Goal: Obtain resource: Obtain resource

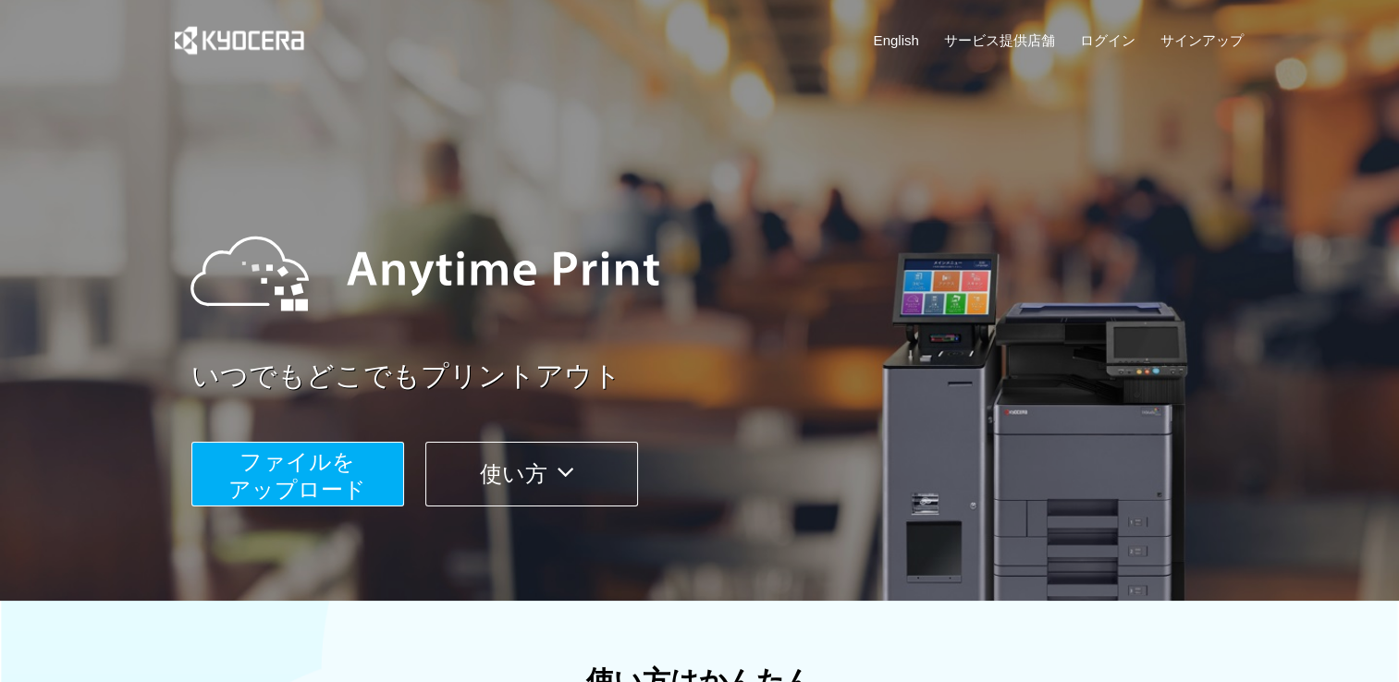
click at [307, 472] on span "ファイルを ​​アップロード" at bounding box center [297, 475] width 138 height 53
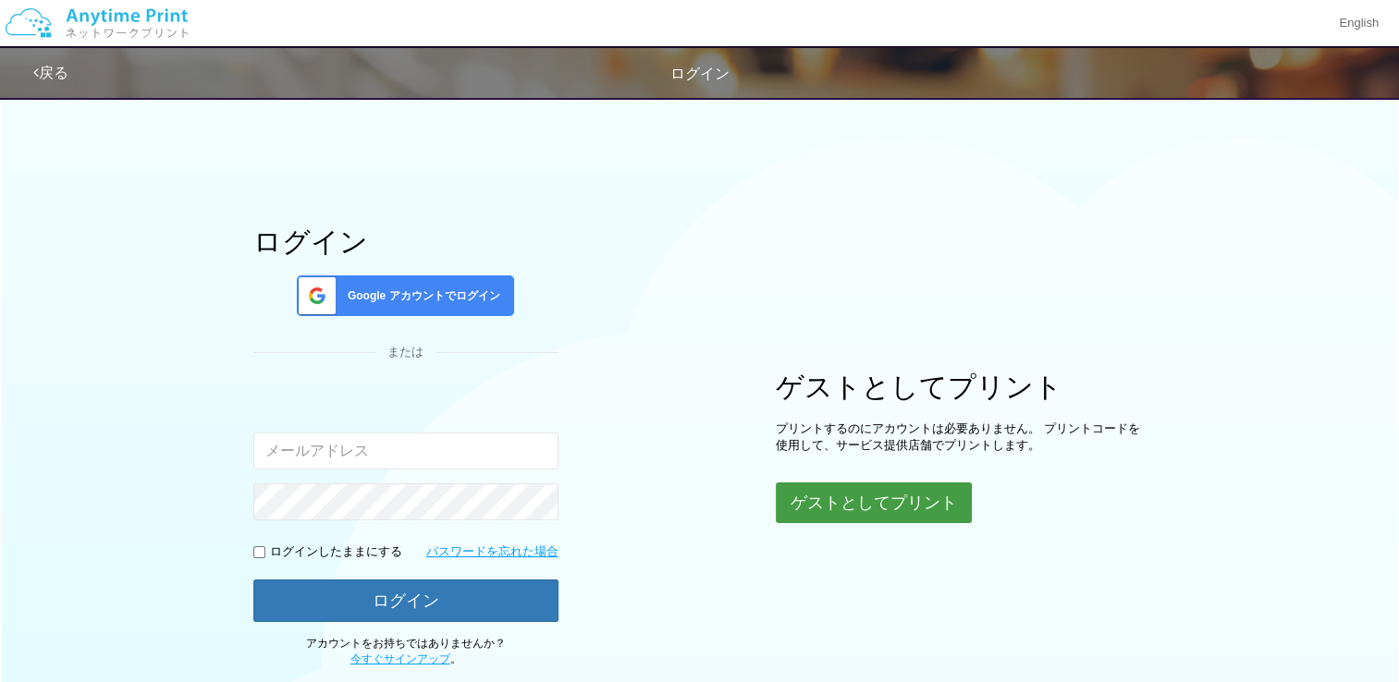
drag, startPoint x: 883, startPoint y: 498, endPoint x: 872, endPoint y: 481, distance: 20.8
click at [883, 499] on button "ゲストとしてプリント" at bounding box center [874, 503] width 196 height 41
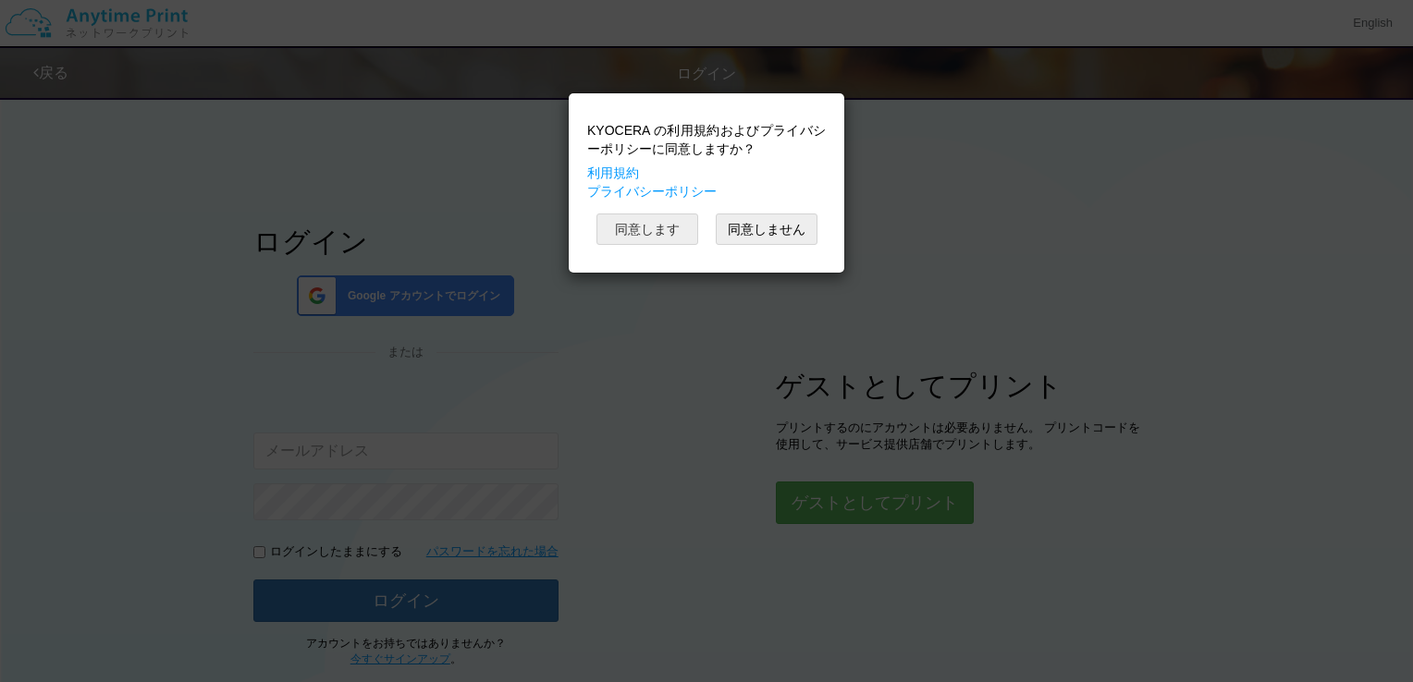
click at [650, 231] on button "同意します" at bounding box center [647, 229] width 102 height 31
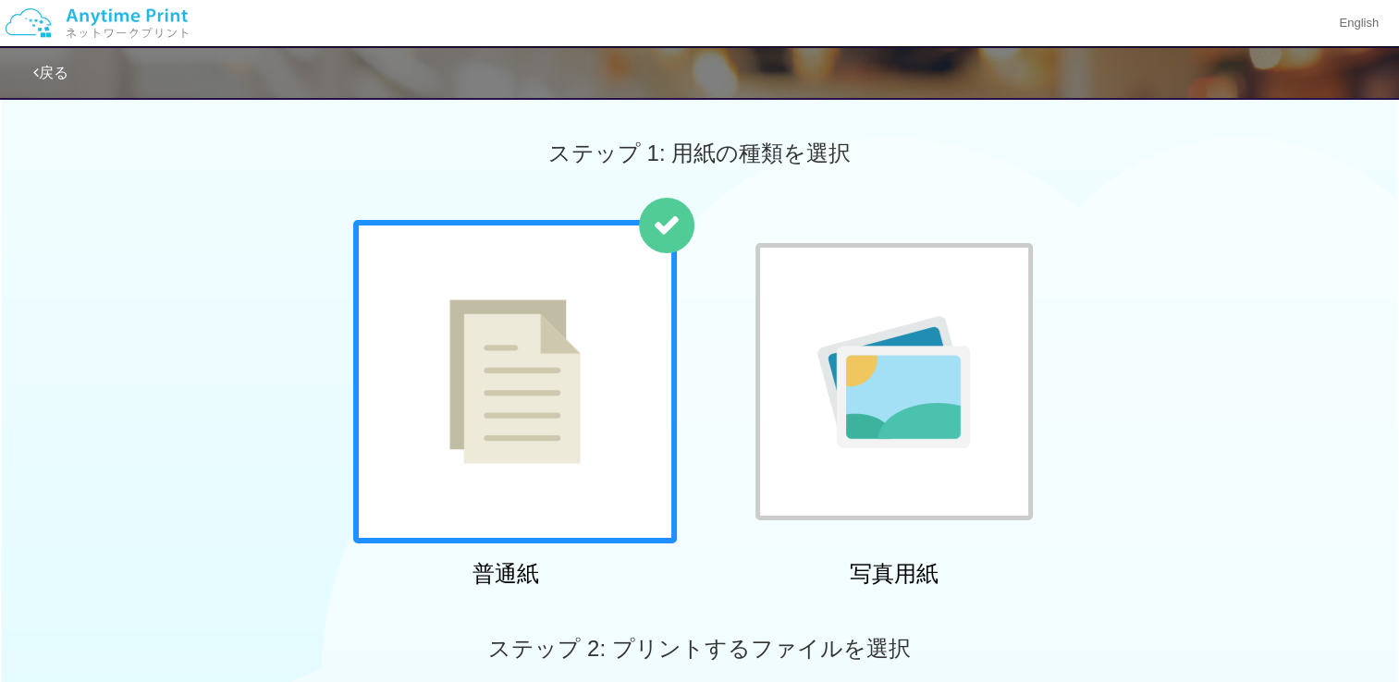
click at [558, 375] on img at bounding box center [514, 382] width 131 height 165
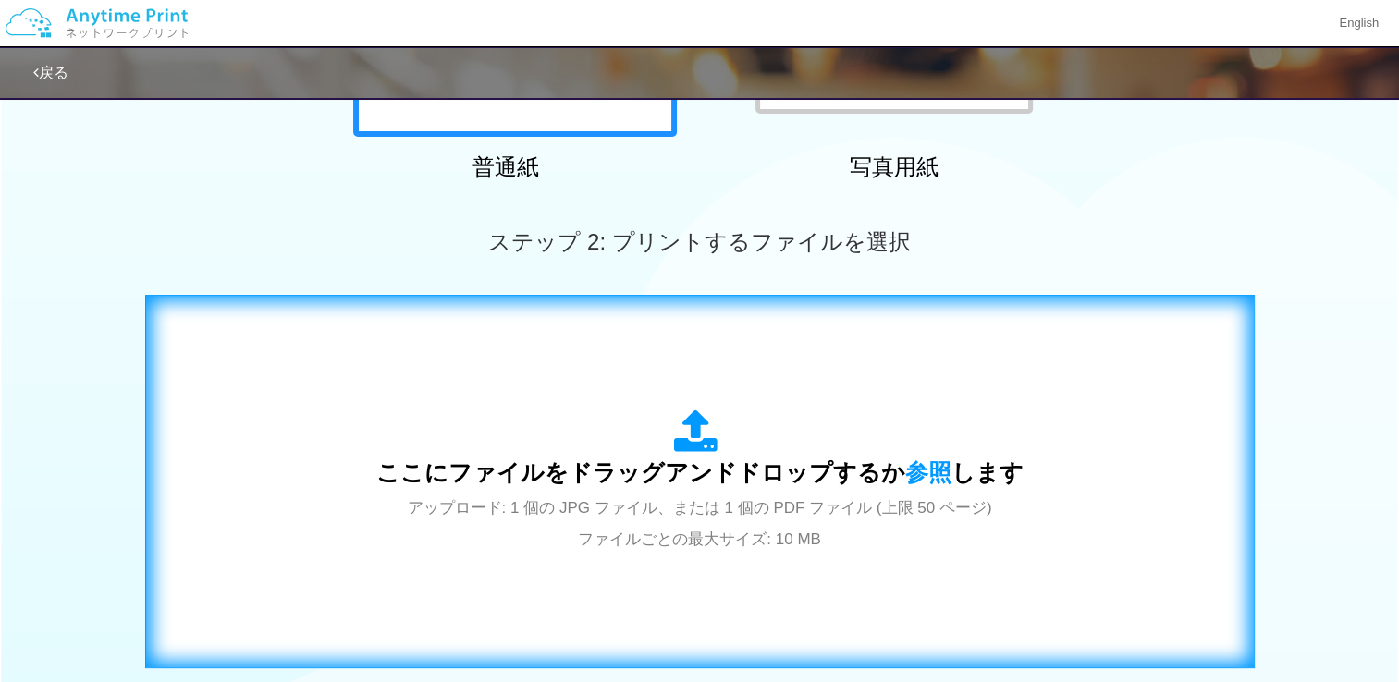
scroll to position [647, 0]
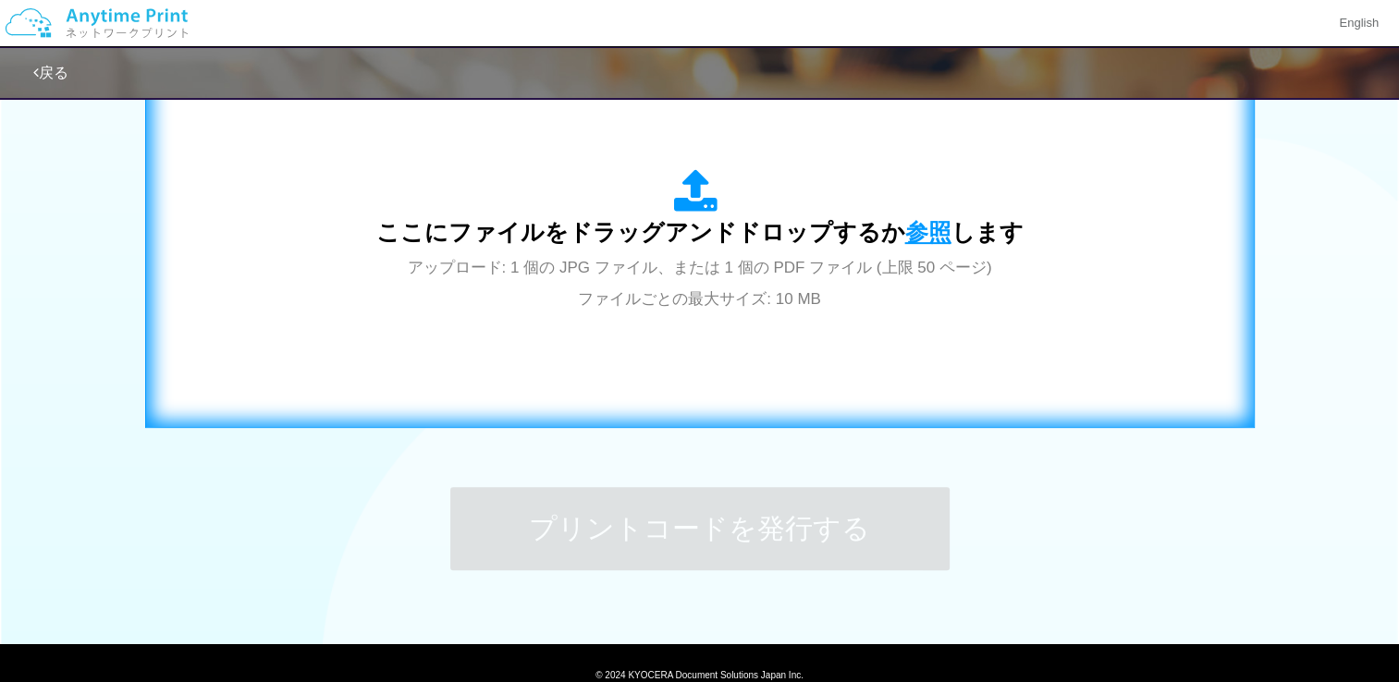
click at [910, 219] on span "参照" at bounding box center [928, 232] width 46 height 26
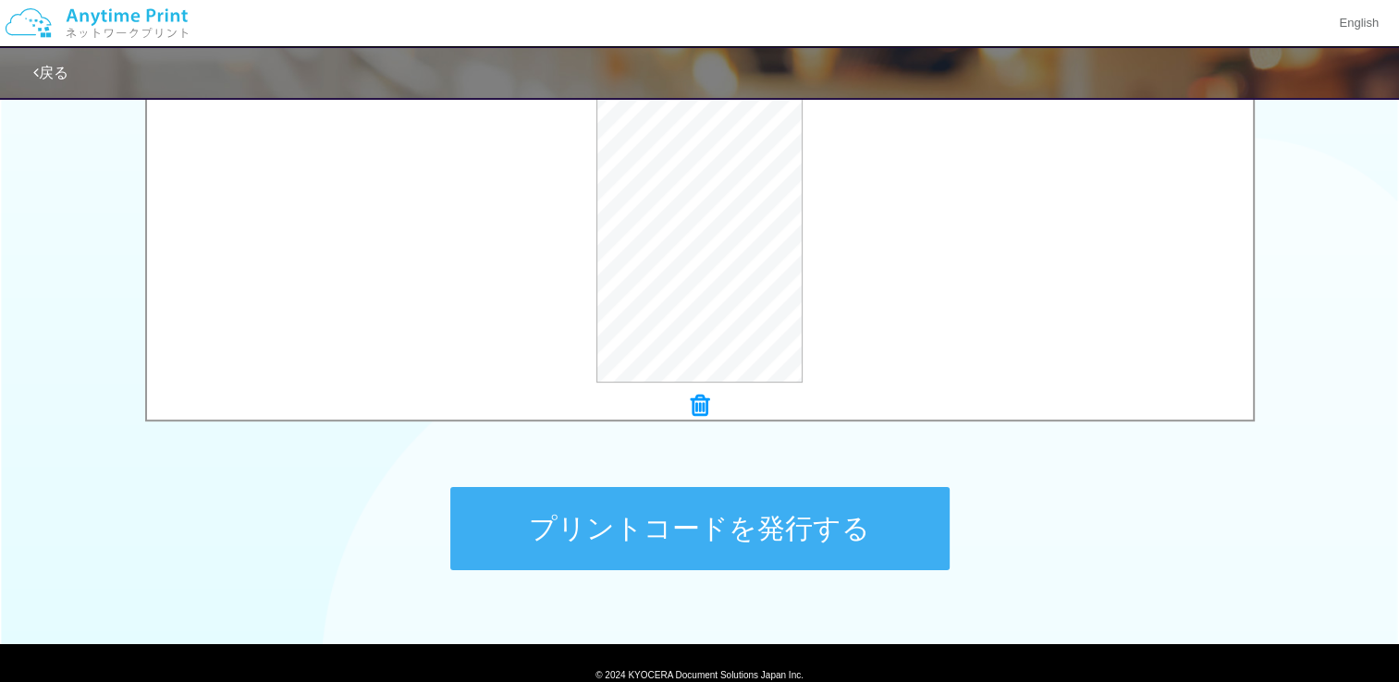
click at [777, 519] on button "プリントコードを発行する" at bounding box center [699, 528] width 499 height 83
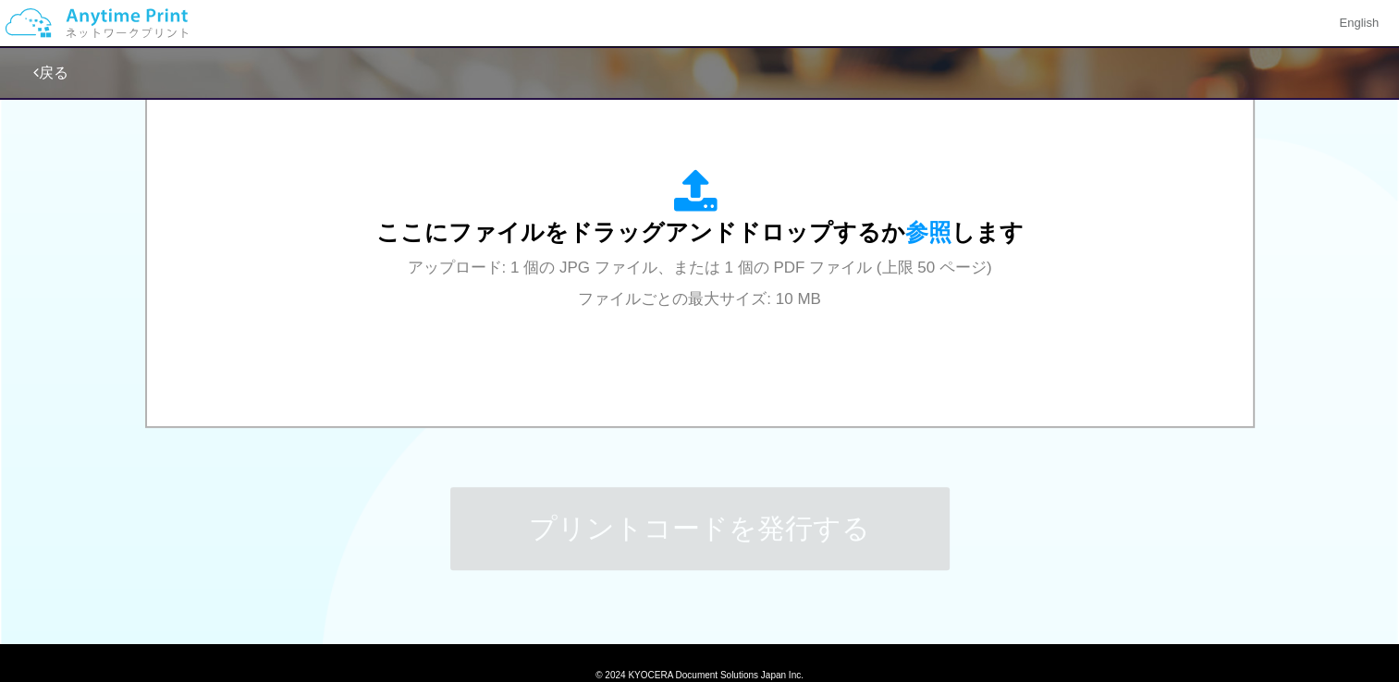
scroll to position [0, 0]
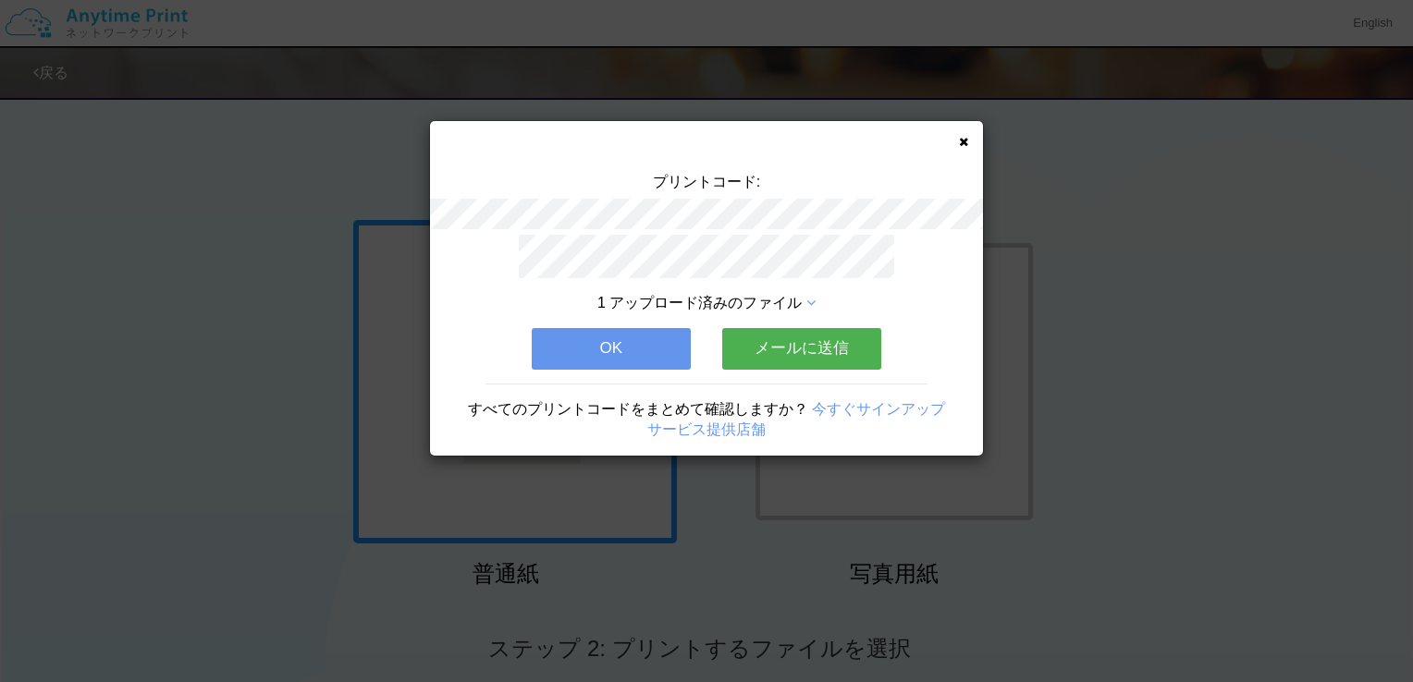
click at [647, 330] on button "OK" at bounding box center [611, 348] width 159 height 41
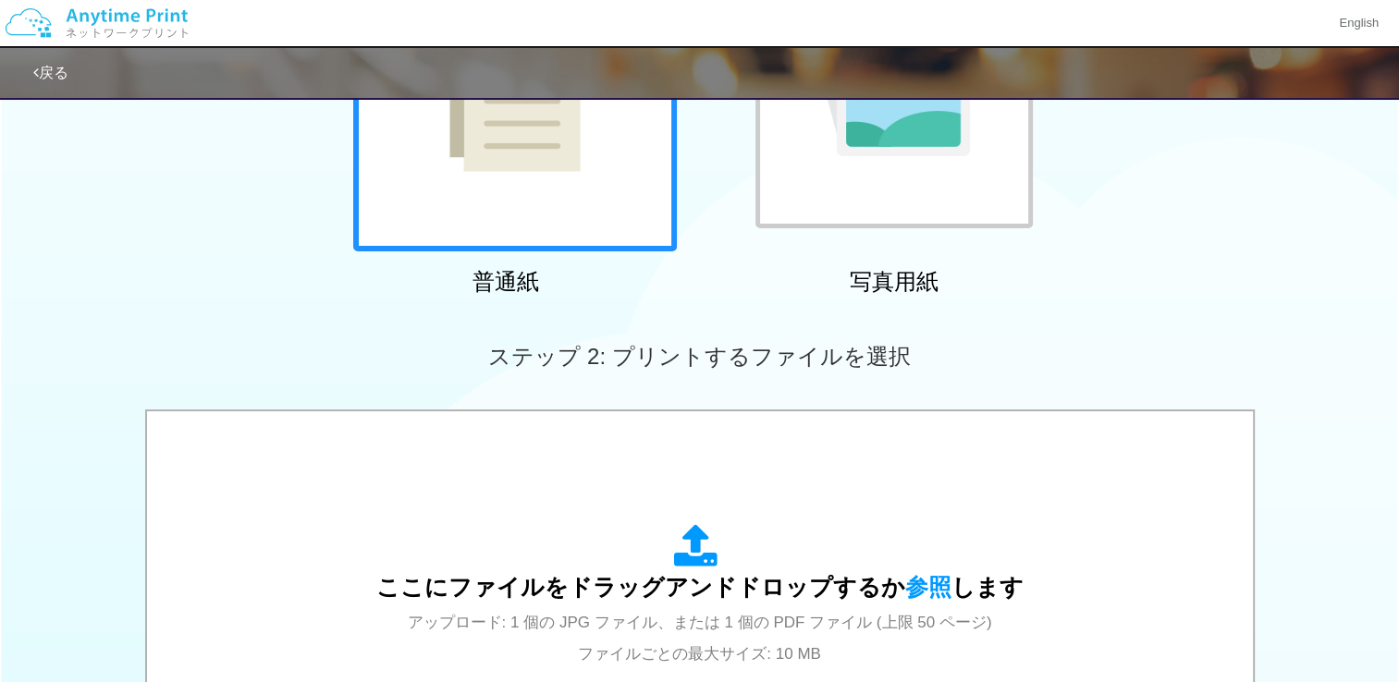
scroll to position [555, 0]
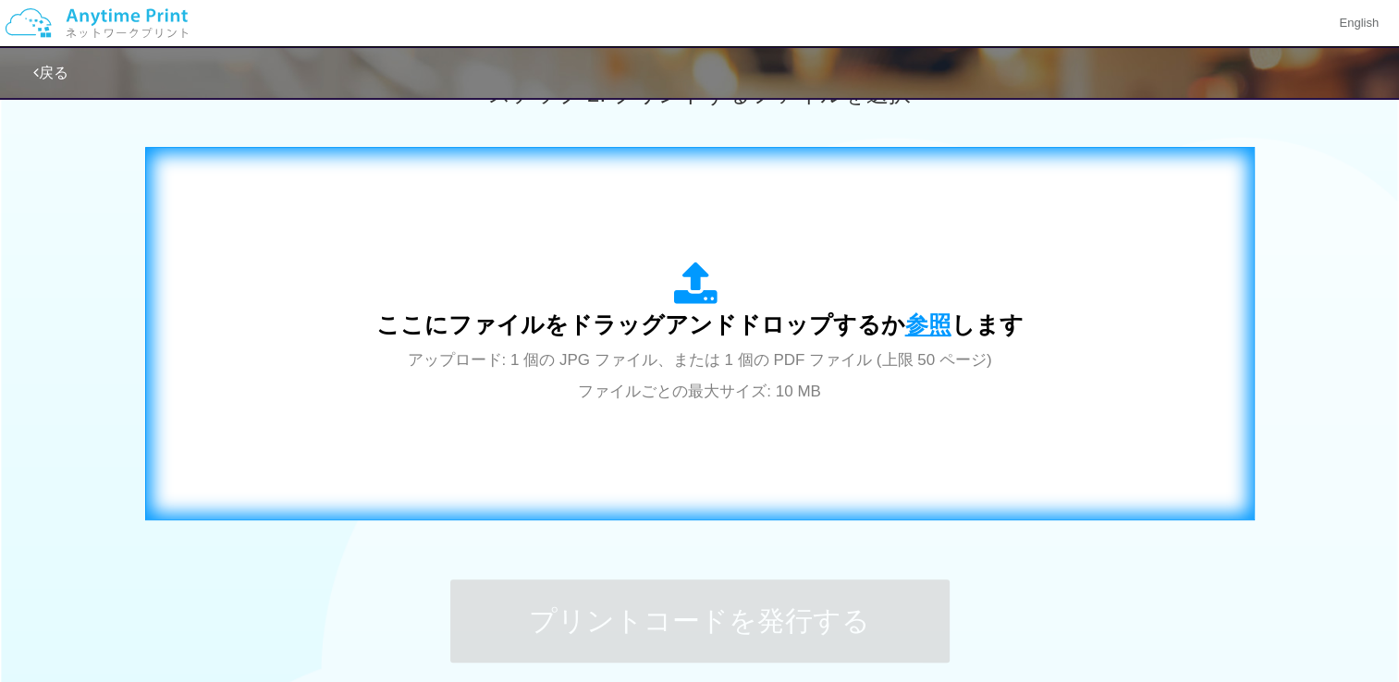
click at [924, 331] on span "参照" at bounding box center [928, 325] width 46 height 26
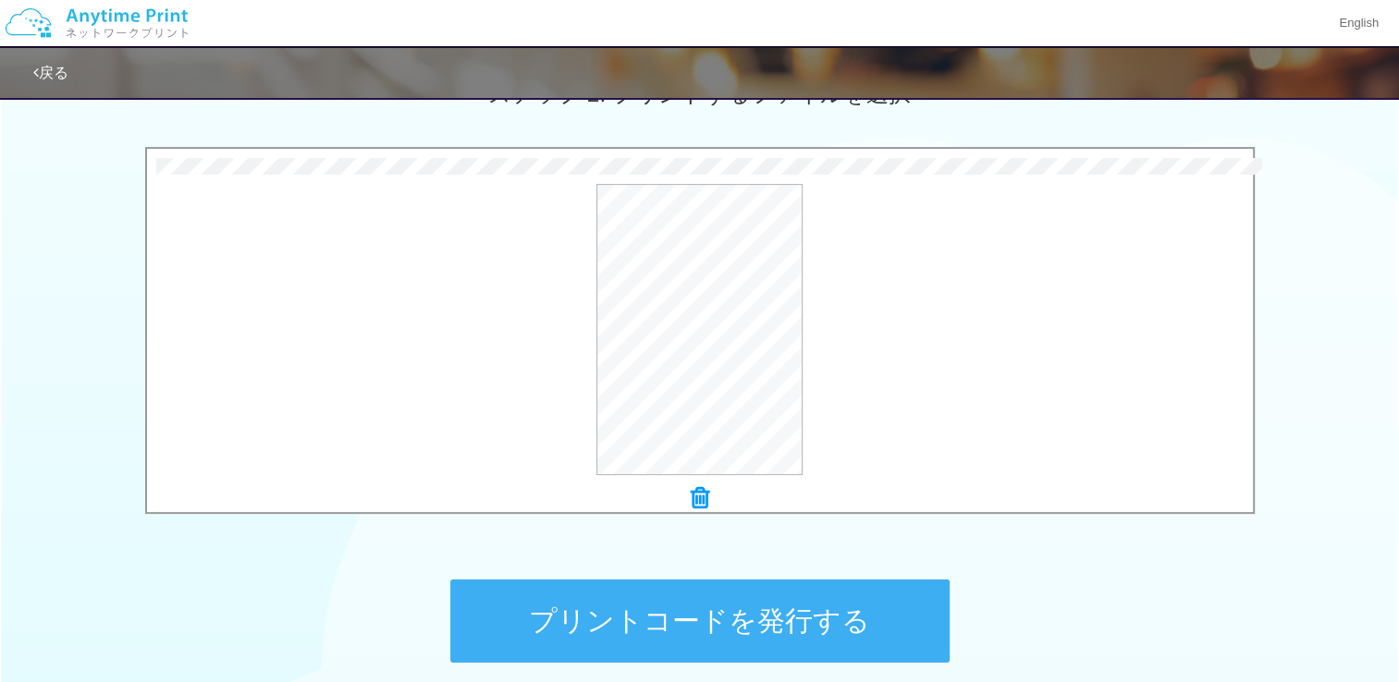
click at [727, 612] on button "プリントコードを発行する" at bounding box center [699, 621] width 499 height 83
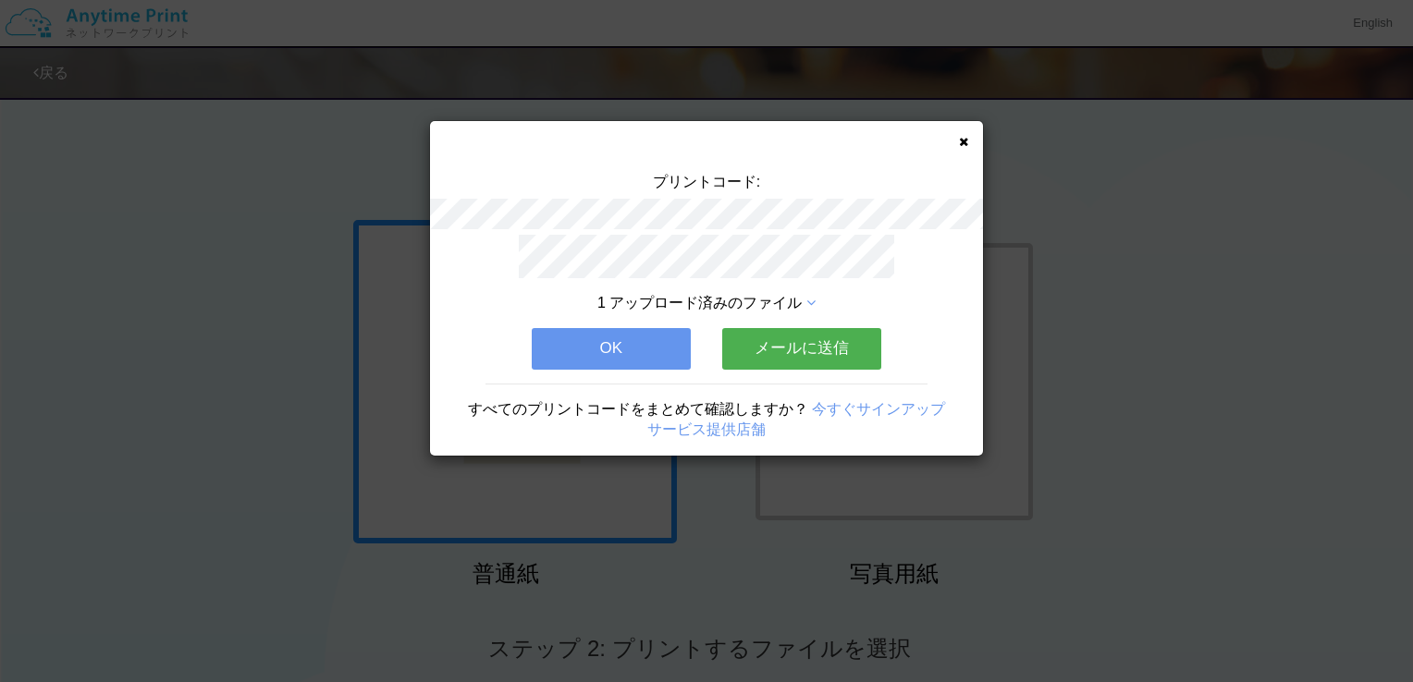
click at [651, 355] on button "OK" at bounding box center [611, 348] width 159 height 41
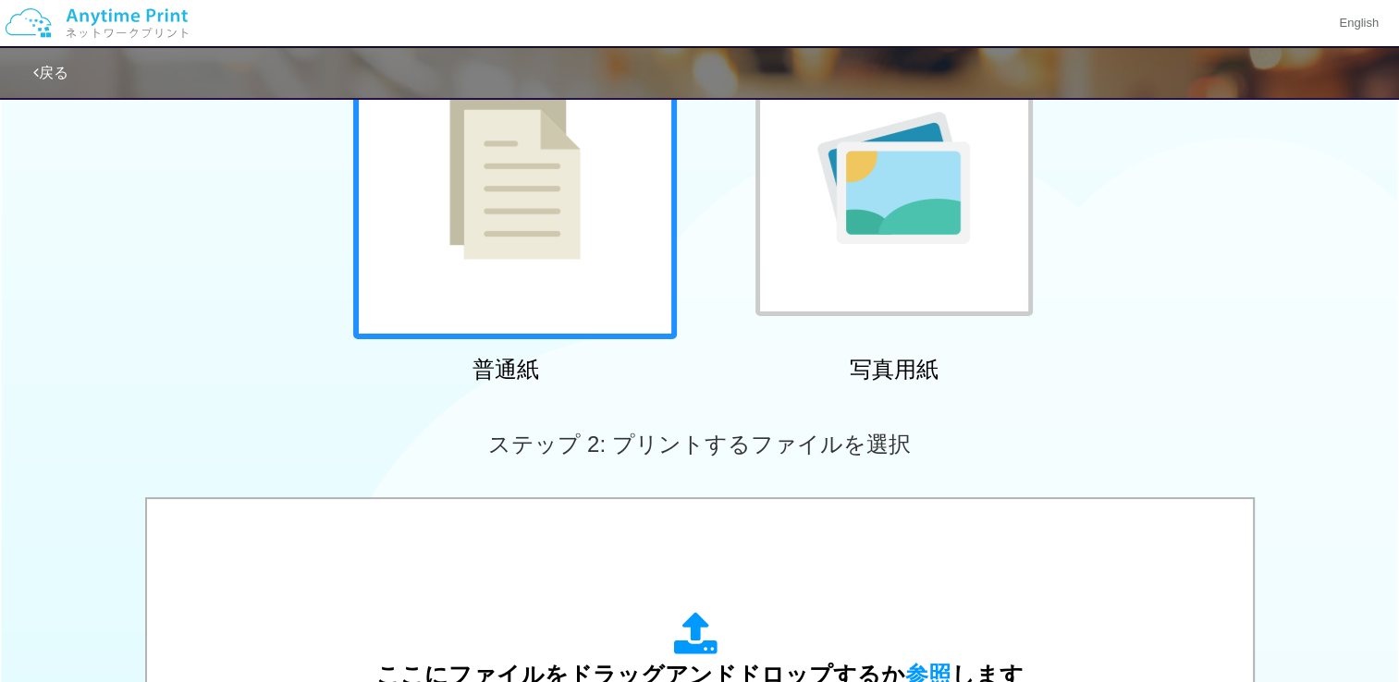
scroll to position [462, 0]
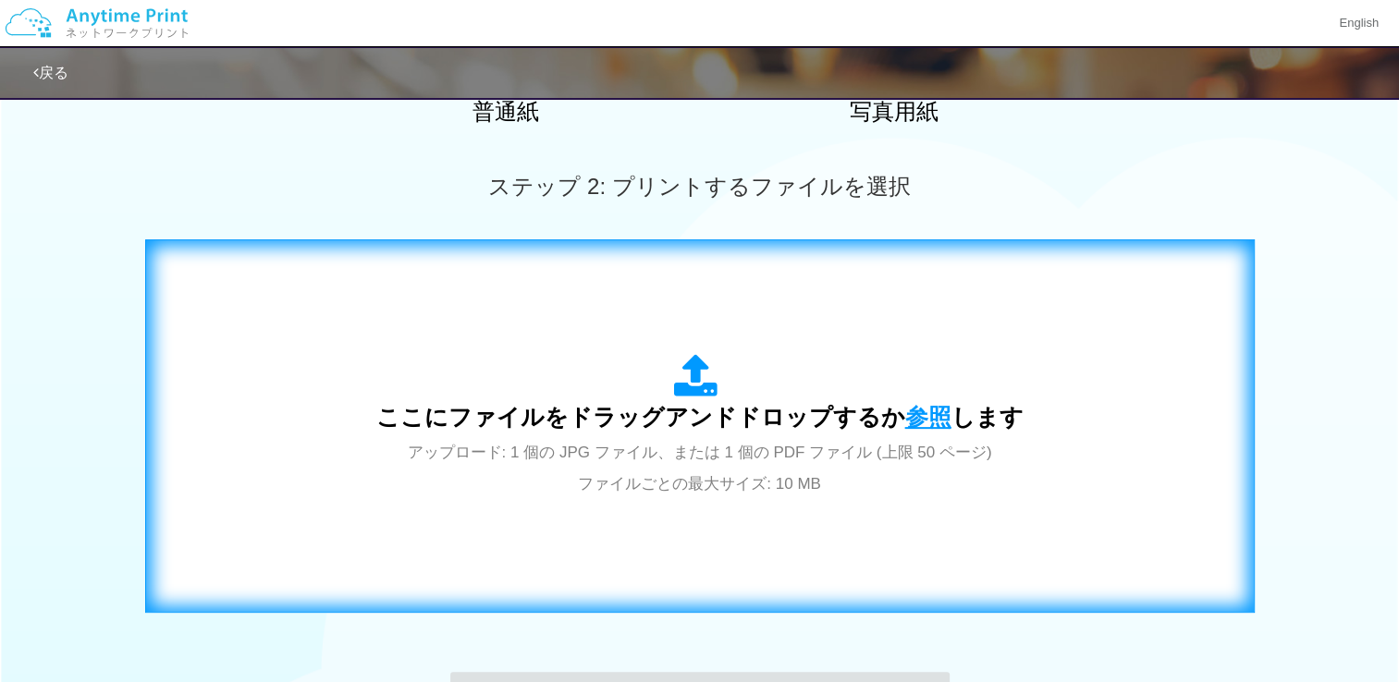
click at [921, 417] on span "参照" at bounding box center [928, 417] width 46 height 26
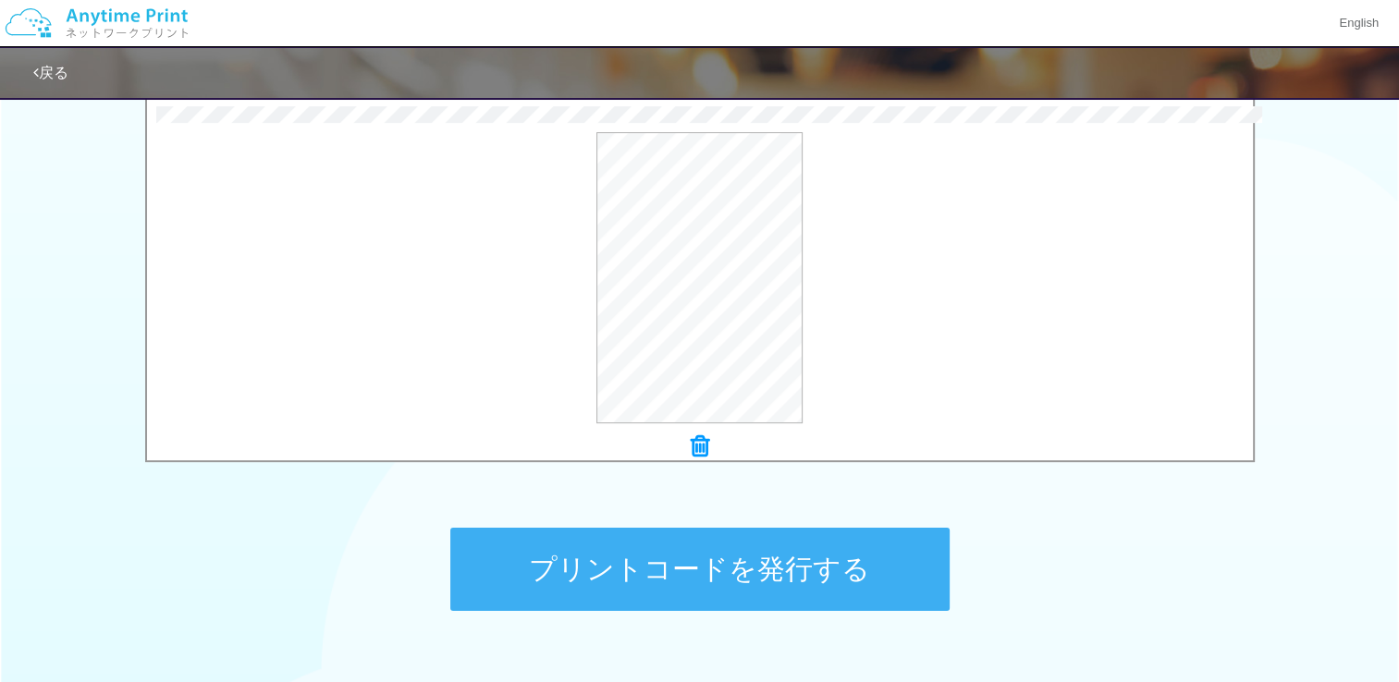
scroll to position [723, 0]
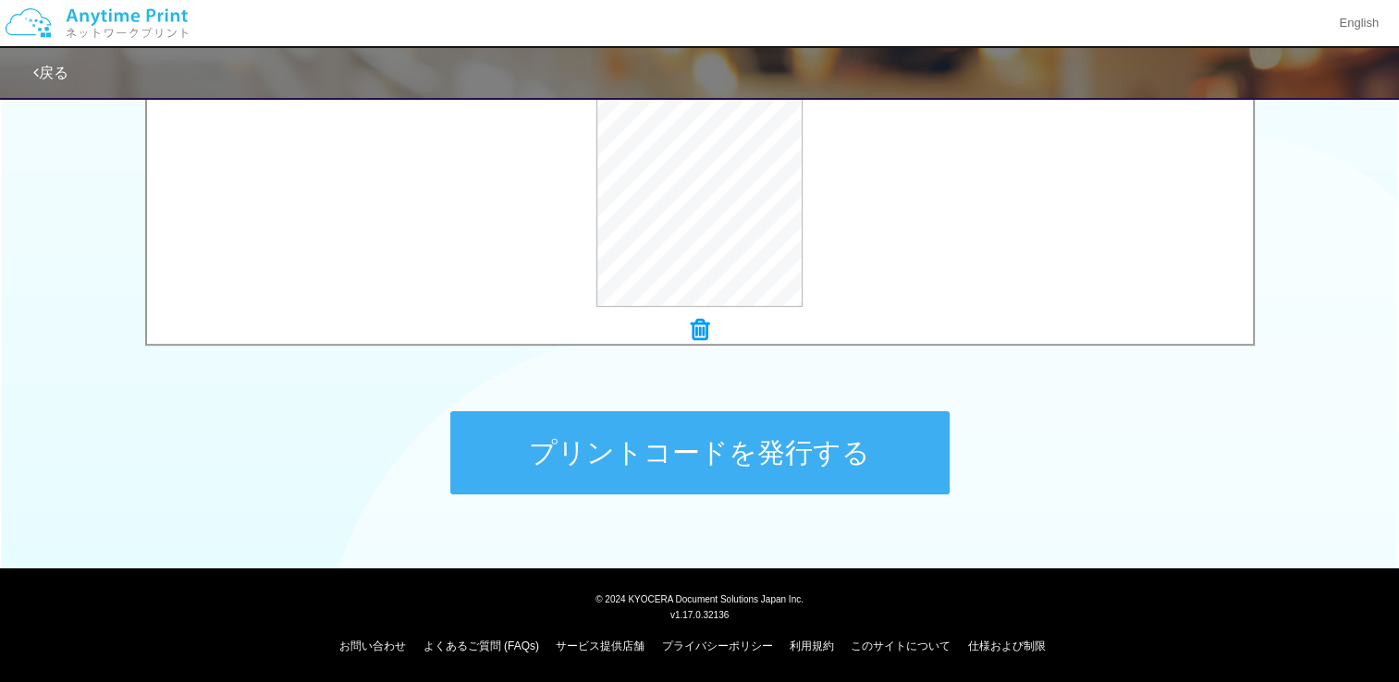
click at [785, 470] on button "プリントコードを発行する" at bounding box center [699, 452] width 499 height 83
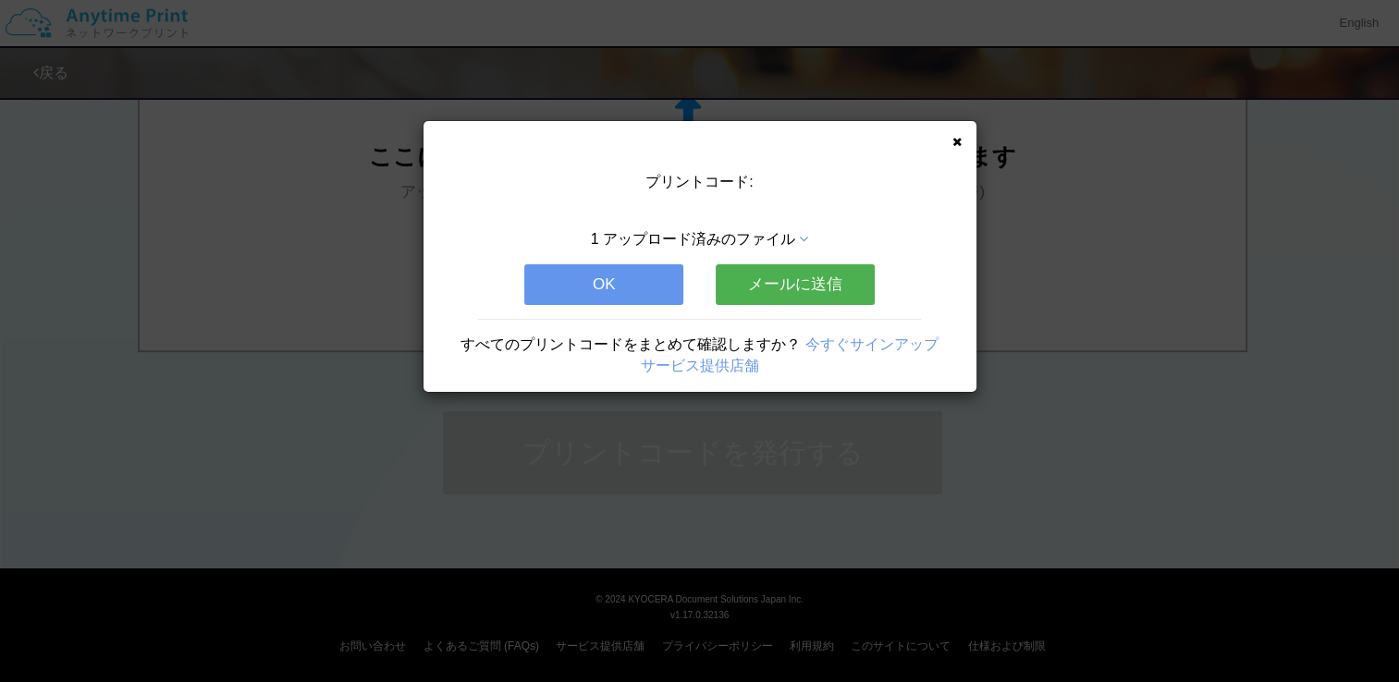
scroll to position [0, 0]
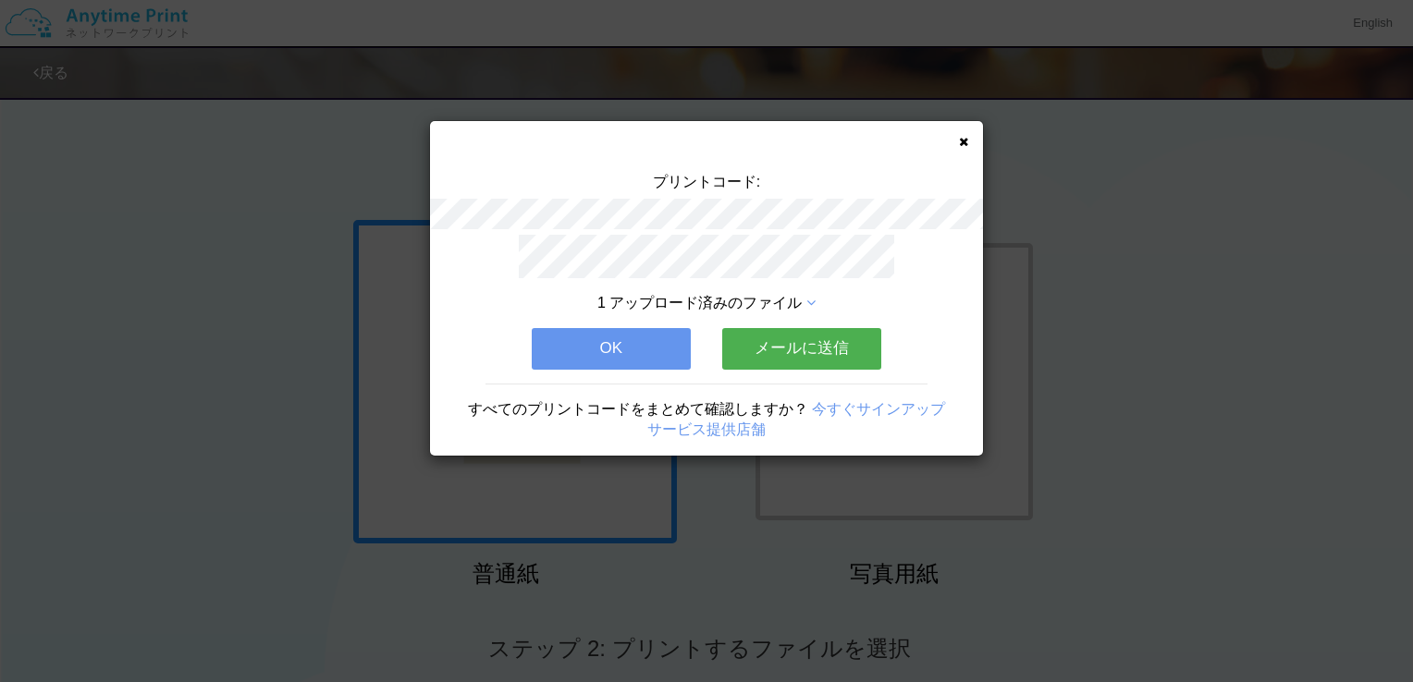
click at [636, 345] on button "OK" at bounding box center [611, 348] width 159 height 41
